Goal: Find specific page/section: Find specific page/section

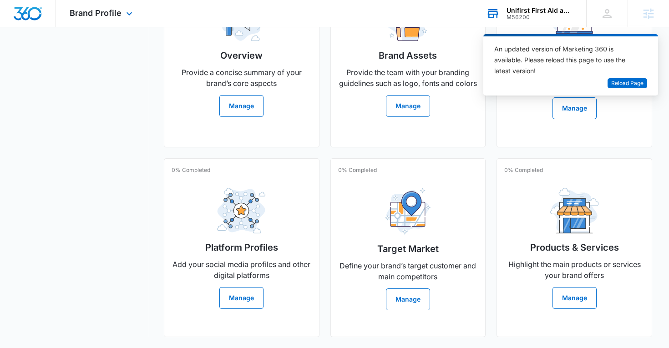
click at [545, 14] on div "M56200" at bounding box center [540, 17] width 66 height 6
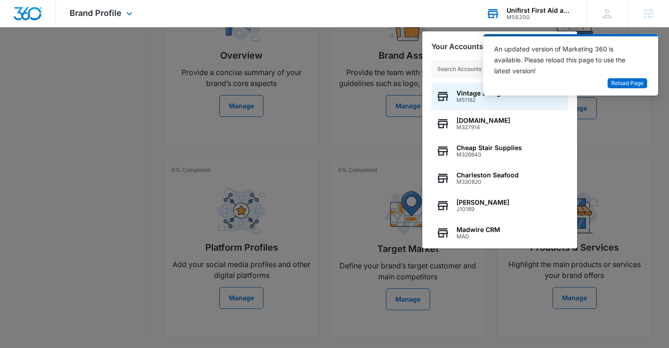
type input "M328753"
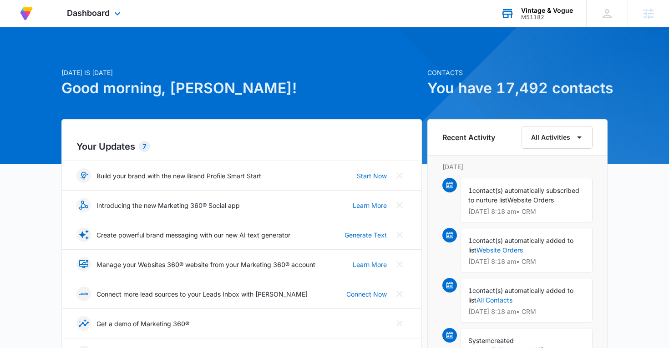
click at [573, 0] on div "Vintage & Vogue M51182 Your Accounts View All" at bounding box center [536, 13] width 99 height 27
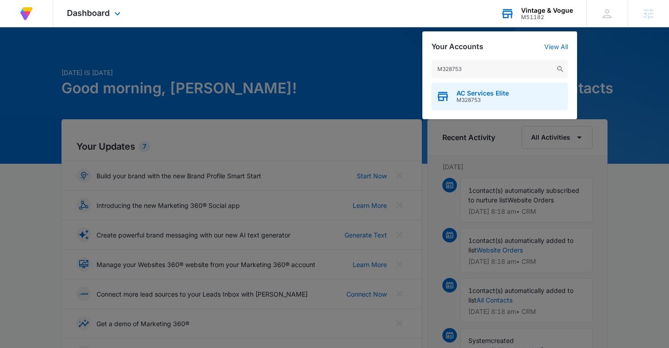
type input "M328753"
click at [469, 97] on span "M328753" at bounding box center [483, 100] width 52 height 6
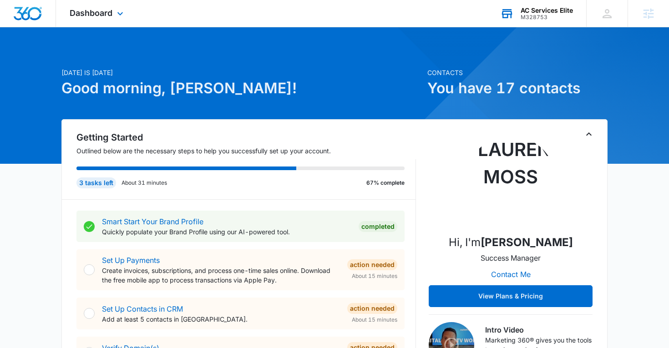
click at [94, 7] on div "Dashboard Apps Reputation Forms CRM Email Social Content Ads Intelligence Files…" at bounding box center [97, 13] width 83 height 27
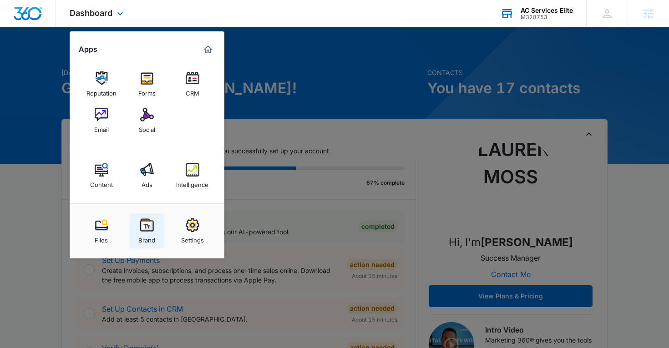
click at [147, 234] on div "Brand" at bounding box center [146, 238] width 17 height 12
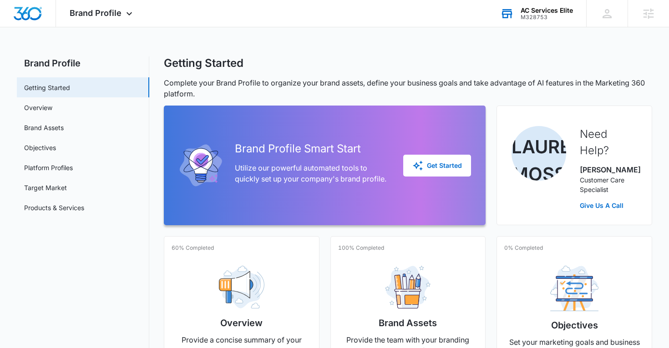
scroll to position [68, 0]
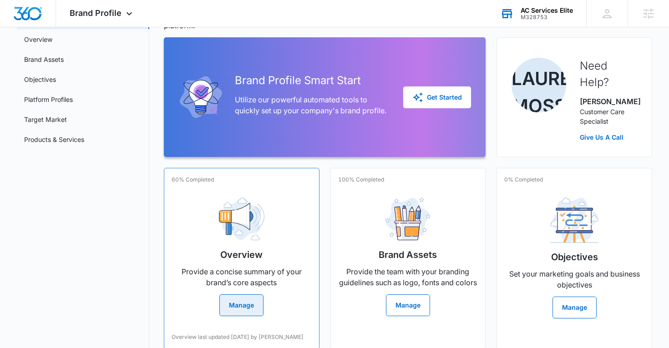
click at [208, 212] on div "Overview Provide a concise summary of your brand’s core aspects Manage" at bounding box center [242, 253] width 140 height 126
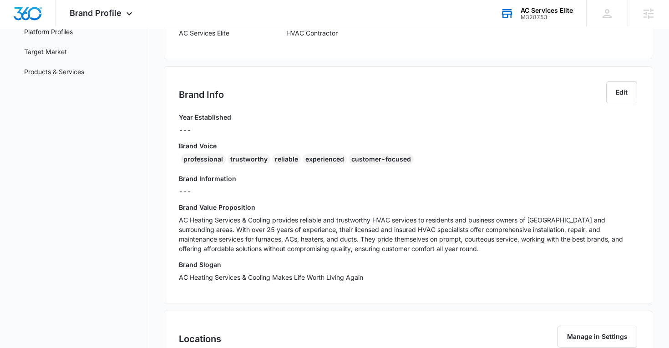
scroll to position [137, 0]
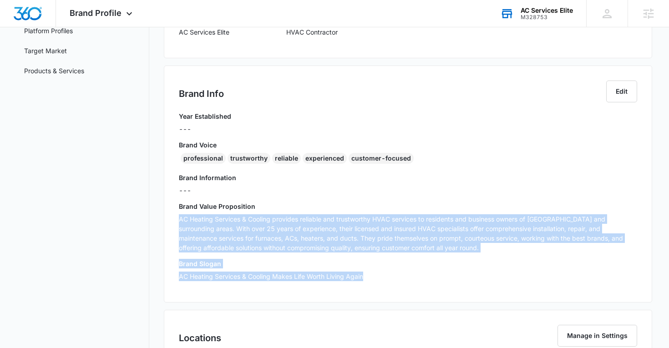
drag, startPoint x: 180, startPoint y: 220, endPoint x: 356, endPoint y: 282, distance: 187.2
click at [356, 282] on div "Year Established --- Brand Voice professional trustworthy reliable experienced …" at bounding box center [408, 200] width 459 height 176
click at [286, 268] on h3 "Brand Slogan" at bounding box center [408, 264] width 459 height 10
drag, startPoint x: 178, startPoint y: 205, endPoint x: 385, endPoint y: 278, distance: 219.7
click at [385, 278] on div "Brand Info Edit Year Established --- Brand Voice professional trustworthy relia…" at bounding box center [408, 184] width 489 height 237
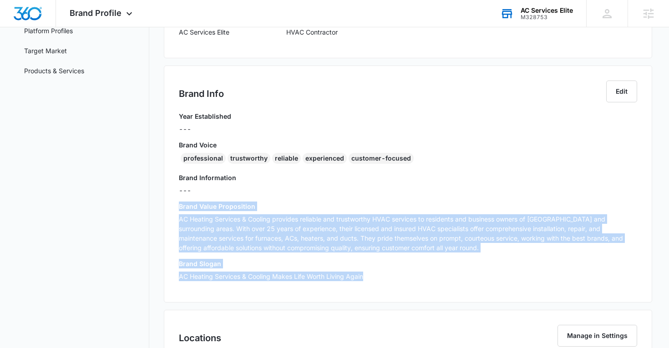
copy div "Brand Value Proposition AC Heating Services & Cooling provides reliable and tru…"
click at [115, 20] on div "Brand Profile Apps Reputation Forms CRM Email Social Content Ads Intelligence F…" at bounding box center [102, 13] width 92 height 27
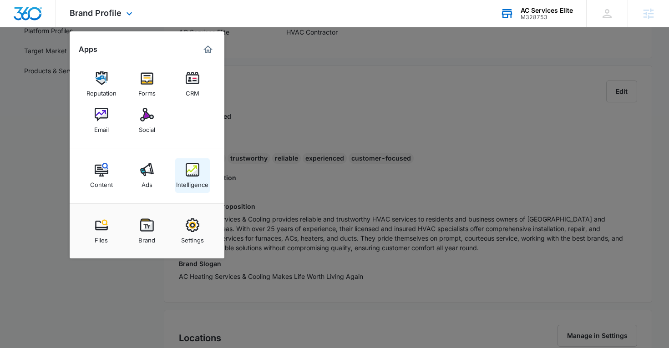
click at [182, 190] on link "Intelligence" at bounding box center [192, 175] width 35 height 35
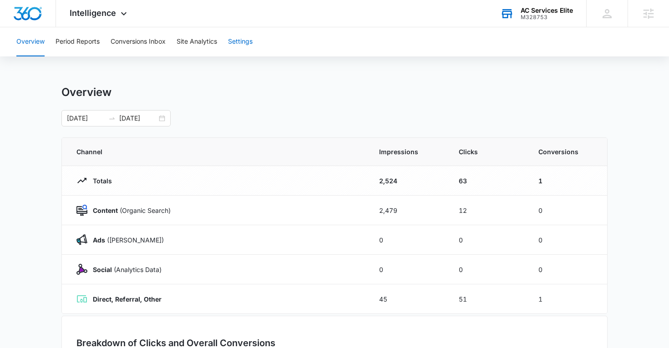
click at [241, 45] on button "Settings" at bounding box center [240, 41] width 25 height 29
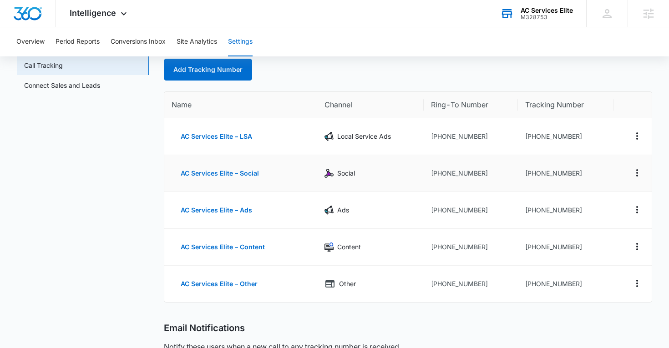
scroll to position [52, 0]
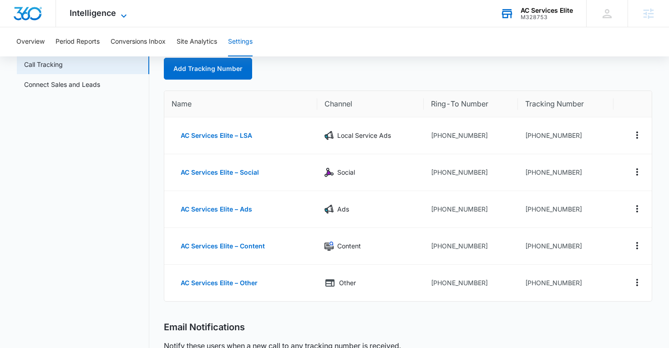
click at [113, 17] on span "Intelligence" at bounding box center [93, 13] width 46 height 10
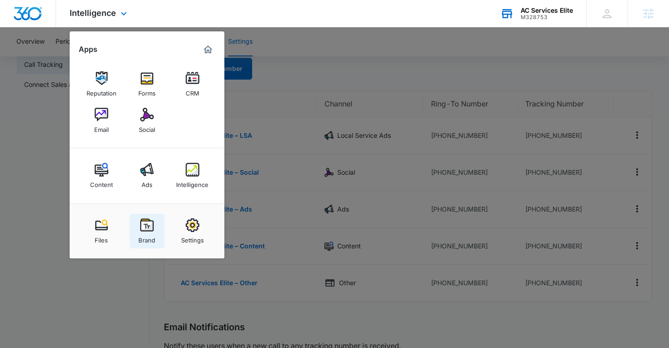
click at [151, 221] on img at bounding box center [147, 226] width 14 height 14
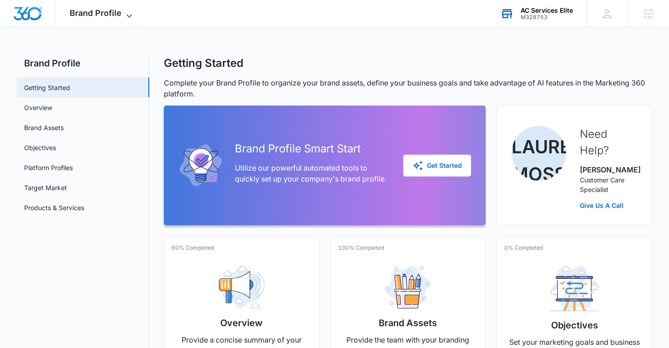
click at [129, 14] on icon at bounding box center [129, 15] width 11 height 11
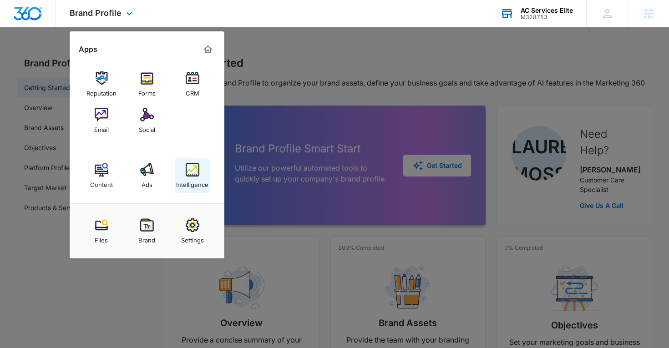
click at [183, 163] on link "Intelligence" at bounding box center [192, 175] width 35 height 35
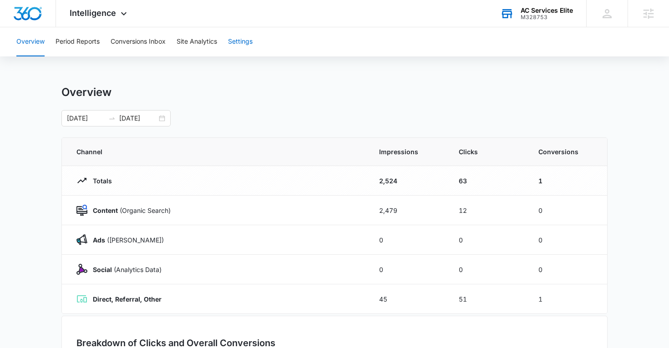
click at [237, 39] on button "Settings" at bounding box center [240, 41] width 25 height 29
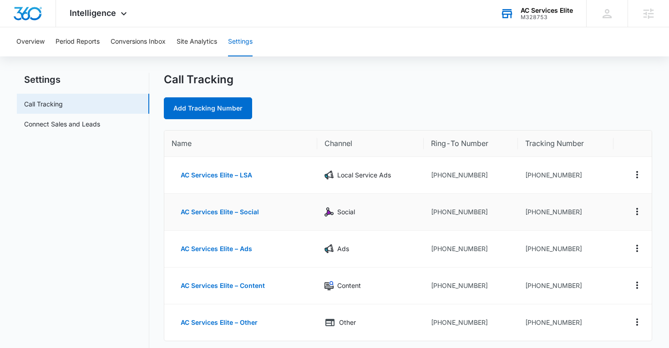
scroll to position [14, 0]
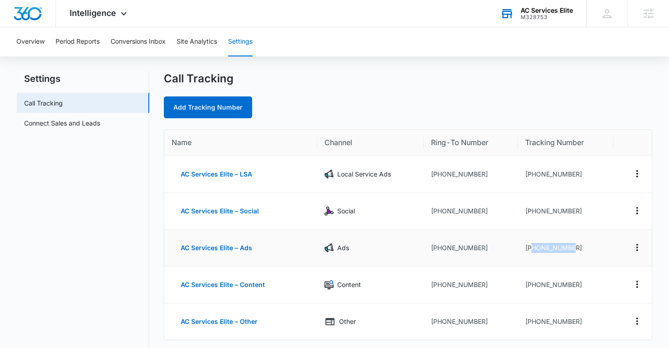
drag, startPoint x: 583, startPoint y: 249, endPoint x: 533, endPoint y: 248, distance: 50.1
click at [533, 248] on td "+12092503200" at bounding box center [566, 248] width 96 height 37
copy td "2092503200"
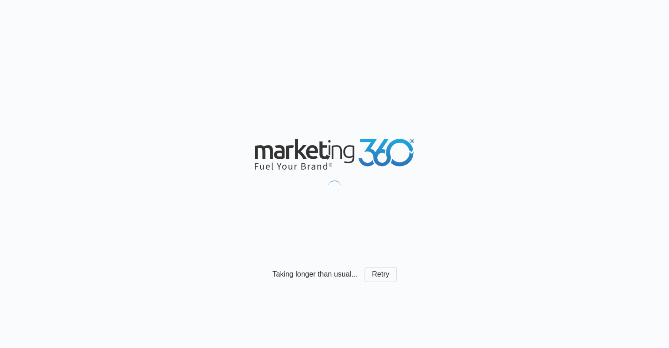
click at [473, 198] on div "Taking longer than usual... Retry" at bounding box center [334, 174] width 669 height 348
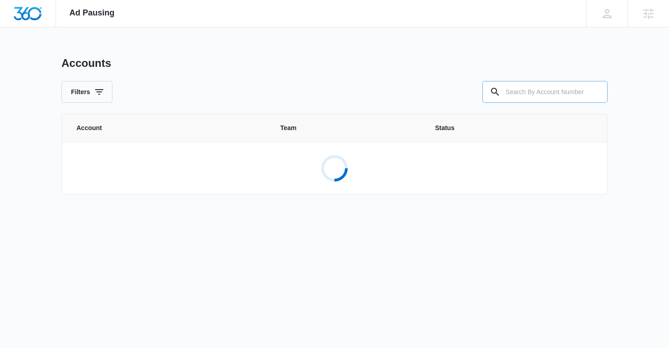
click at [513, 100] on input "text" at bounding box center [545, 92] width 125 height 22
paste input "M328753"
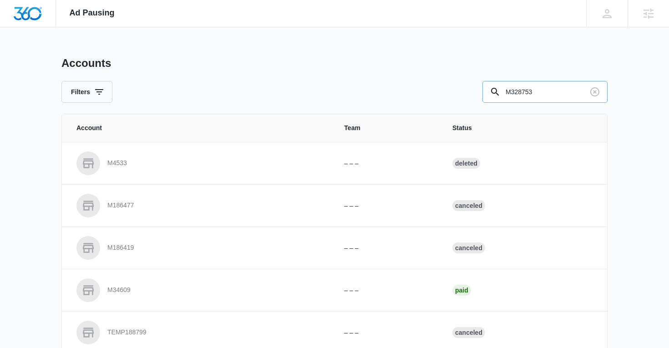
type input "M328753"
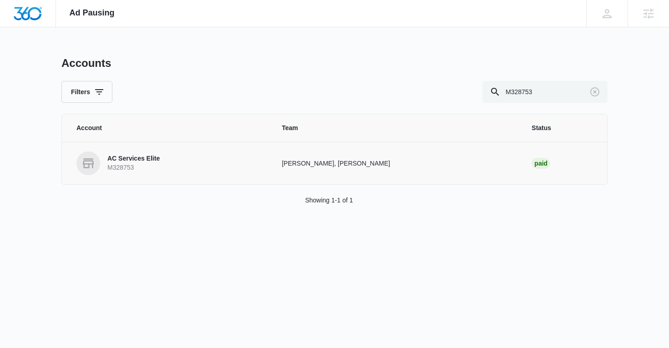
click at [142, 164] on p "M328753" at bounding box center [133, 167] width 52 height 9
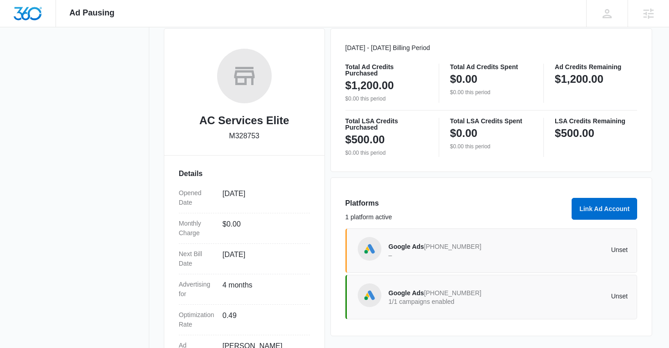
scroll to position [127, 0]
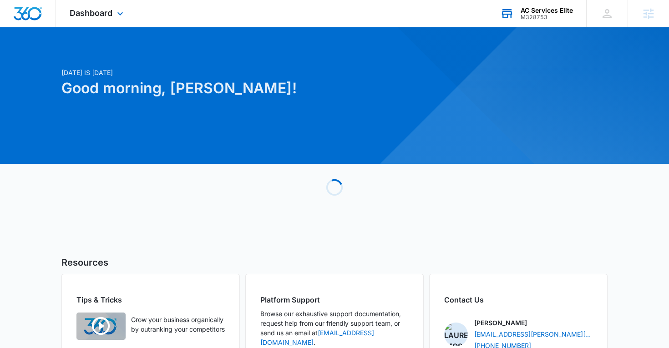
click at [505, 12] on icon at bounding box center [507, 14] width 14 height 14
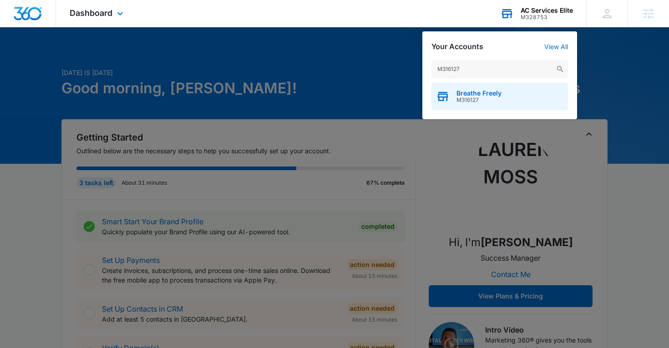
type input "M316127"
click at [469, 88] on div "Breathe Freely M316127" at bounding box center [500, 96] width 137 height 27
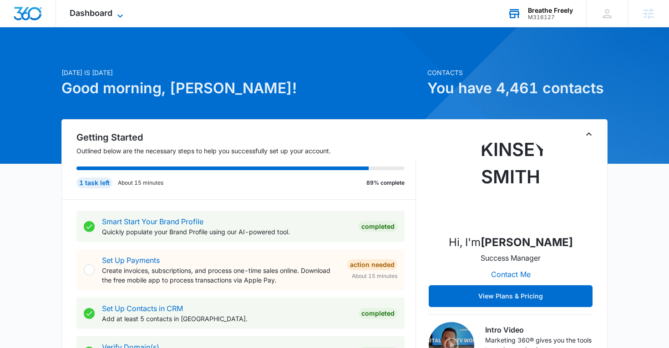
click at [121, 15] on icon at bounding box center [119, 15] width 5 height 3
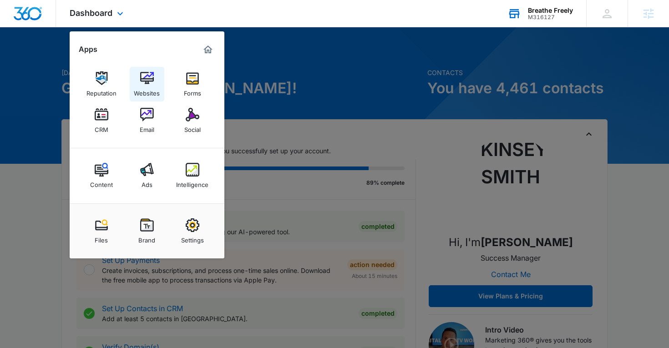
click at [140, 69] on link "Websites" at bounding box center [147, 84] width 35 height 35
